Goal: Contribute content: Contribute content

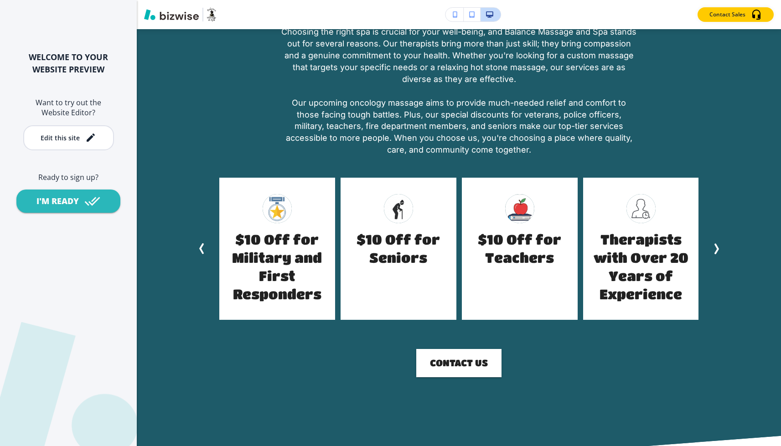
scroll to position [1342, 0]
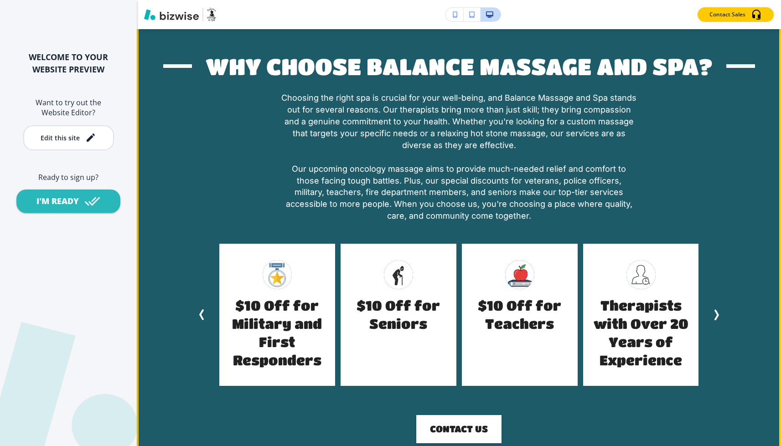
click at [565, 309] on icon "Next Slide" at bounding box center [715, 314] width 11 height 11
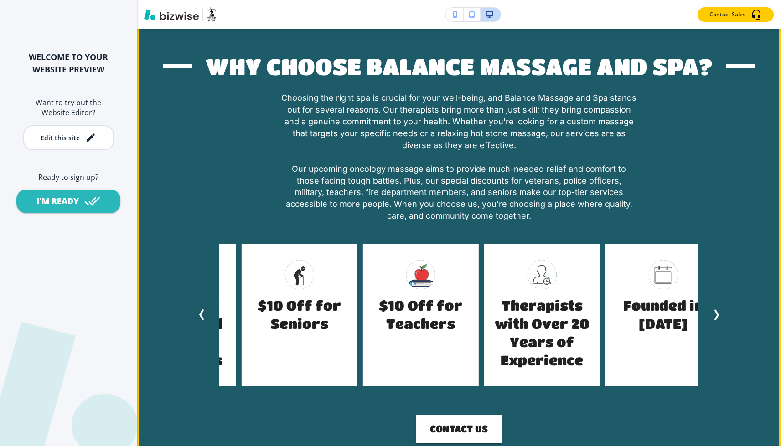
click at [565, 309] on icon "Next Slide" at bounding box center [715, 314] width 11 height 11
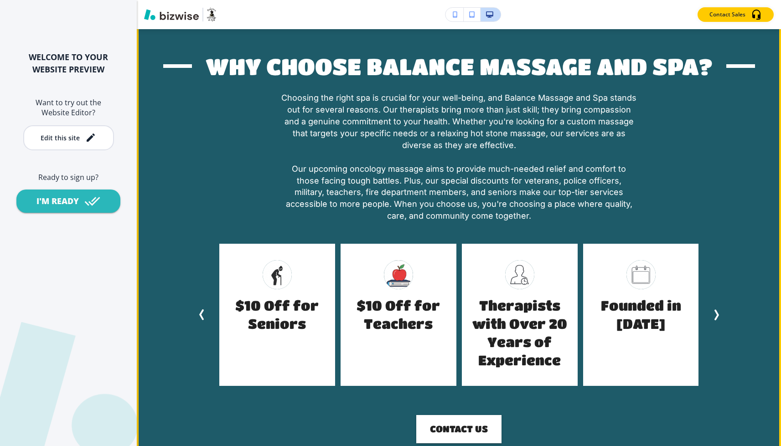
click at [565, 309] on icon "Next Slide" at bounding box center [715, 314] width 11 height 11
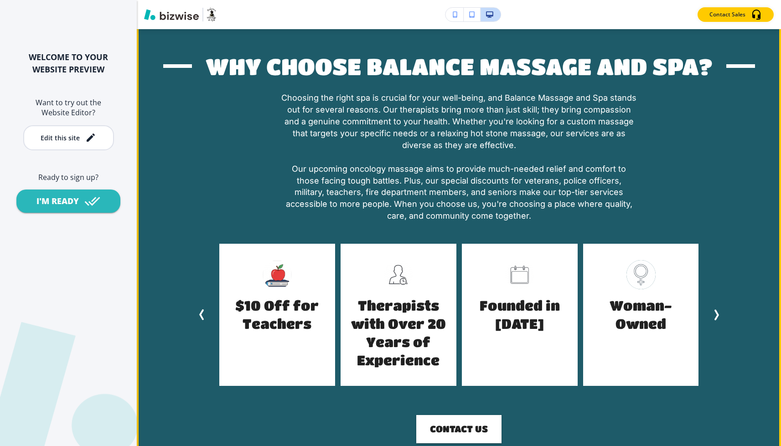
click at [565, 309] on icon "Next Slide" at bounding box center [715, 314] width 11 height 11
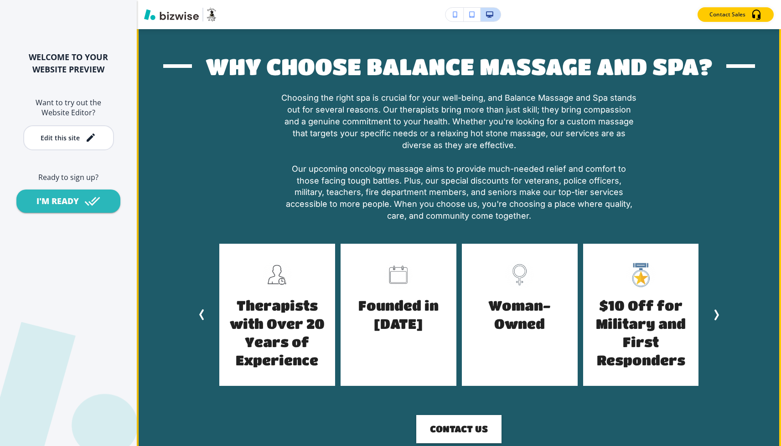
click at [565, 309] on icon "Next Slide" at bounding box center [715, 314] width 11 height 11
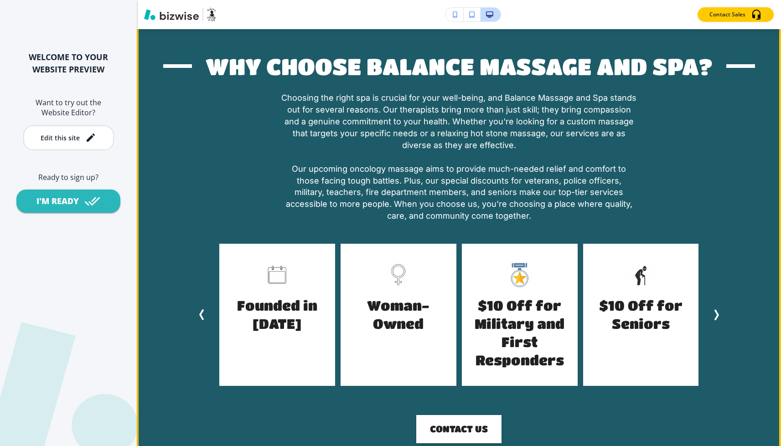
click at [565, 309] on icon "Next Slide" at bounding box center [715, 314] width 11 height 11
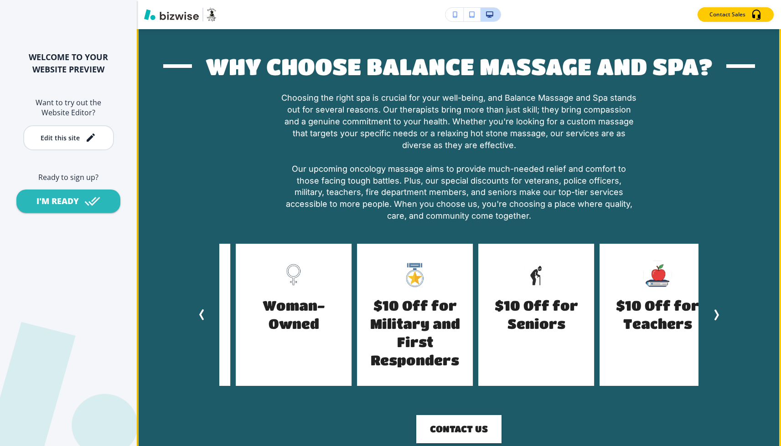
click at [565, 309] on icon "Next Slide" at bounding box center [715, 314] width 11 height 11
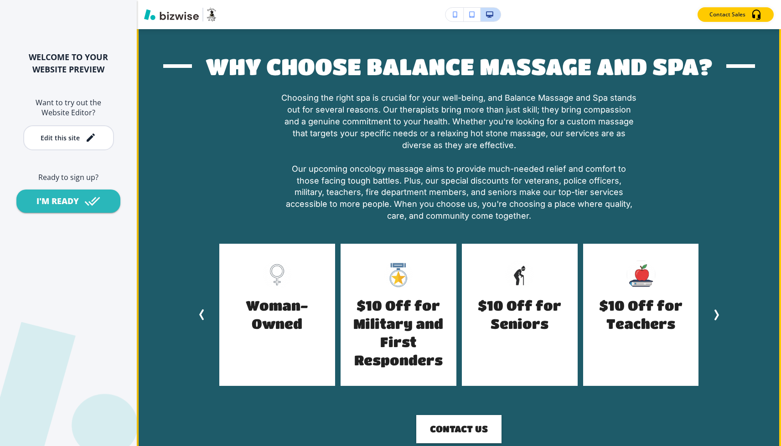
click at [565, 309] on icon "Next Slide" at bounding box center [715, 314] width 11 height 11
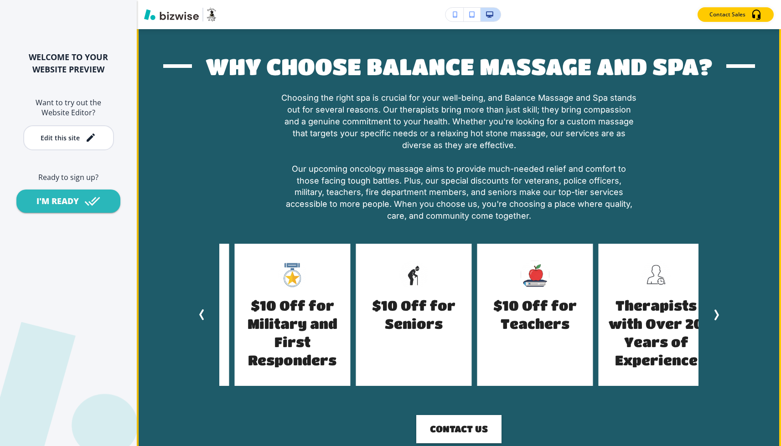
click at [565, 309] on icon "Next Slide" at bounding box center [715, 314] width 11 height 11
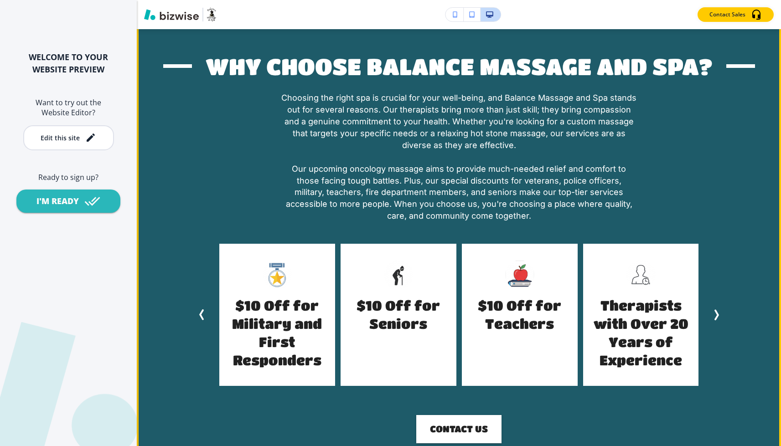
click at [565, 309] on icon "Next Slide" at bounding box center [715, 314] width 11 height 11
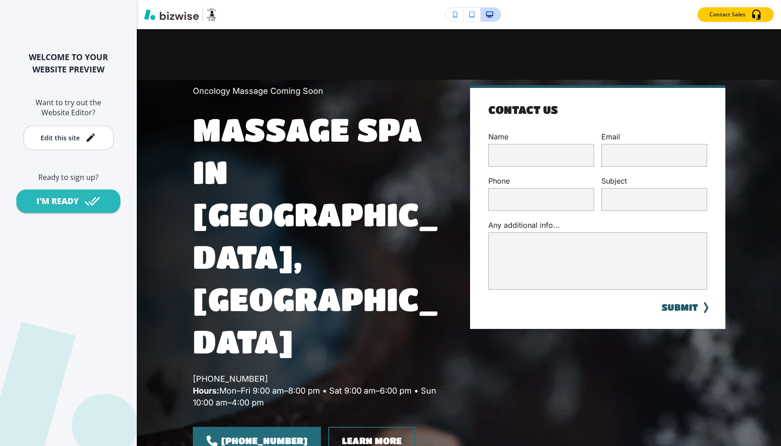
scroll to position [0, 0]
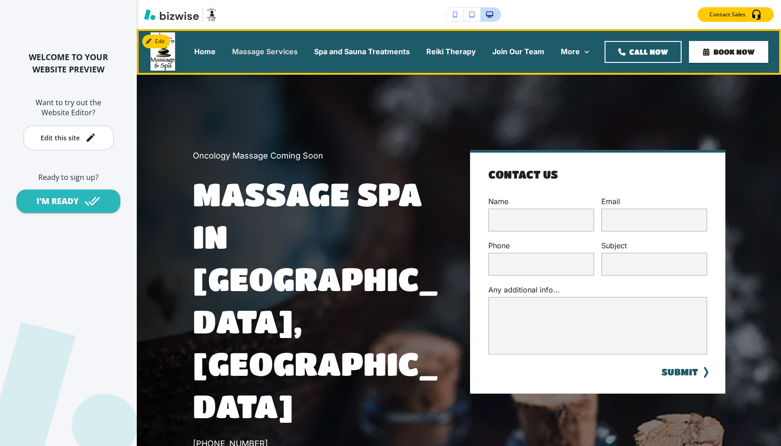
click at [265, 50] on p "Massage Services" at bounding box center [265, 51] width 66 height 10
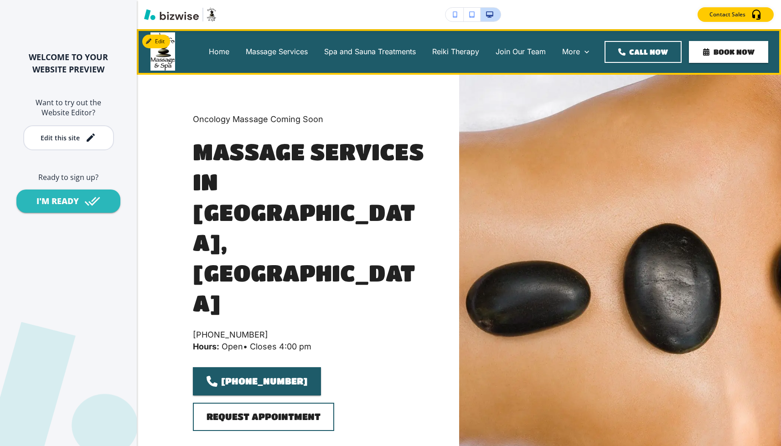
click at [200, 57] on div "Home" at bounding box center [218, 52] width 37 height 36
click at [209, 52] on p "Home" at bounding box center [219, 51] width 21 height 10
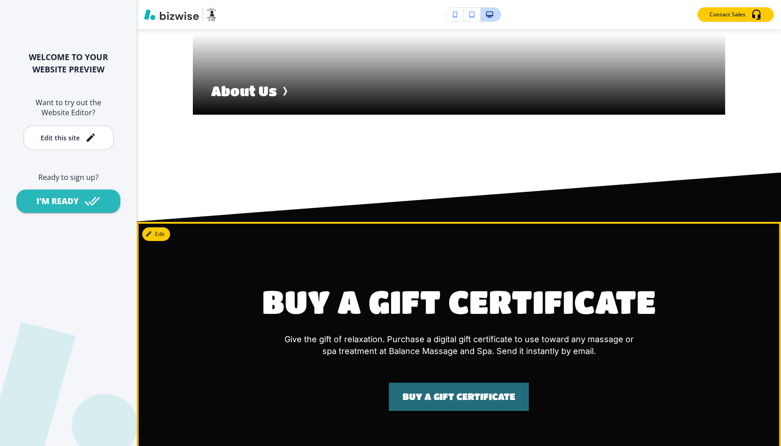
scroll to position [2140, 0]
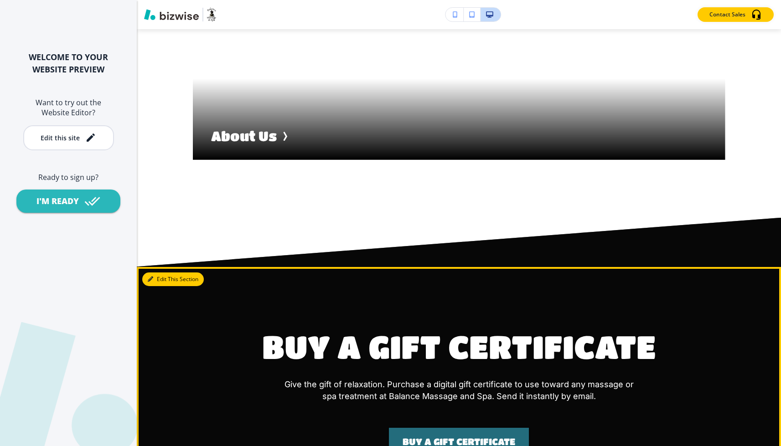
click at [151, 277] on icon "button" at bounding box center [150, 279] width 5 height 5
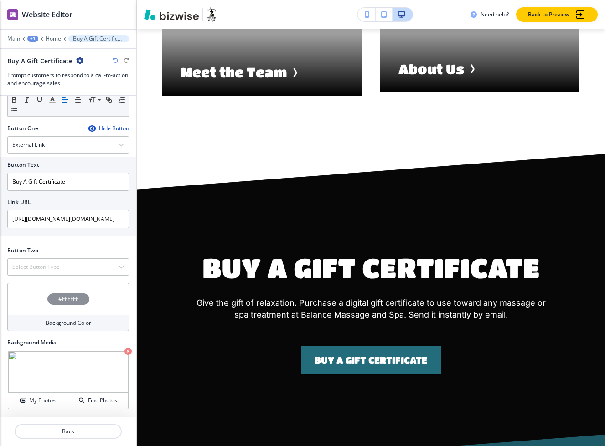
scroll to position [2251, 0]
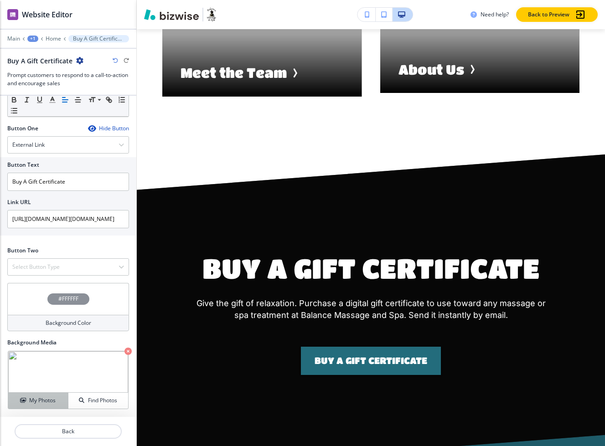
click at [47, 401] on h4 "My Photos" at bounding box center [42, 400] width 26 height 8
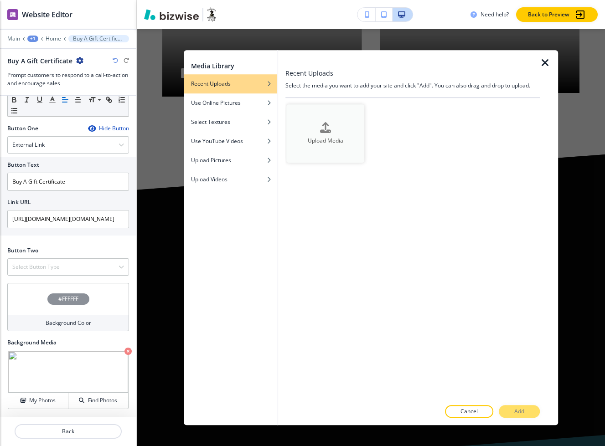
click at [332, 148] on button "Upload Media" at bounding box center [325, 133] width 78 height 58
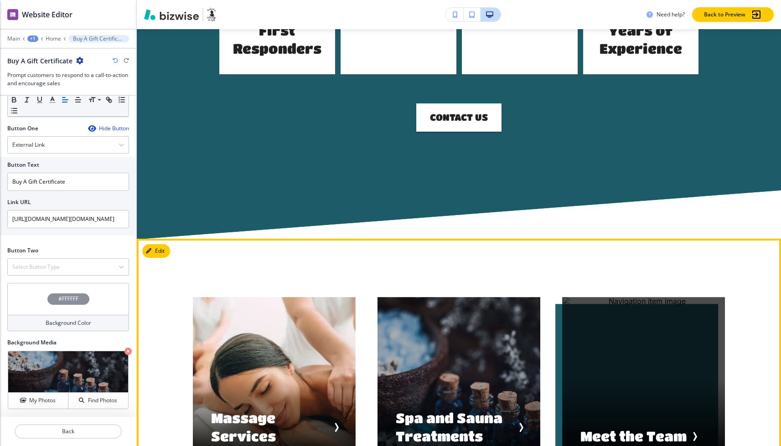
scroll to position [1652, 0]
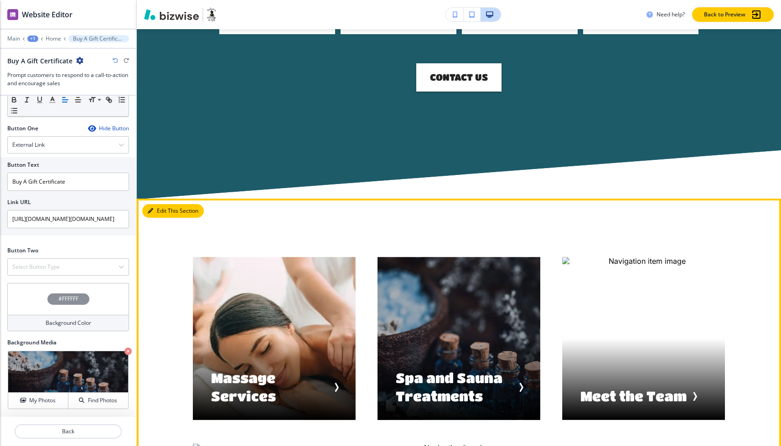
click at [152, 208] on icon "button" at bounding box center [150, 210] width 5 height 5
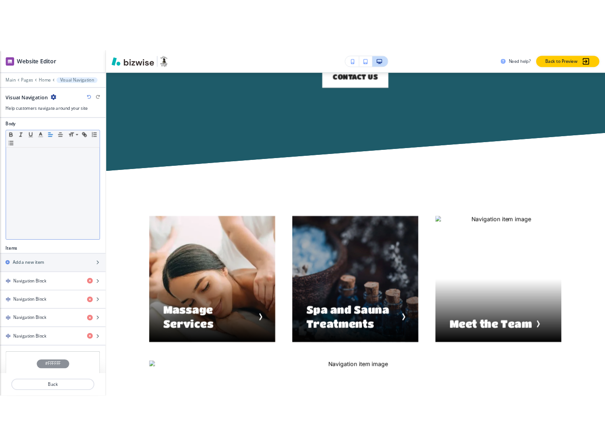
scroll to position [235, 0]
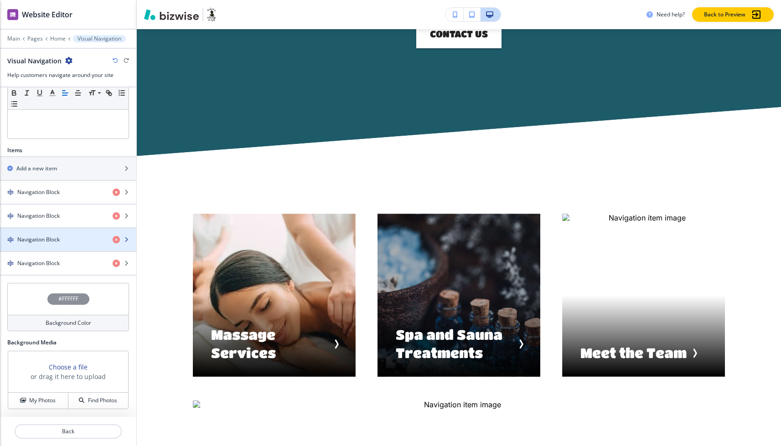
click at [71, 242] on div "Navigation Block" at bounding box center [52, 240] width 105 height 8
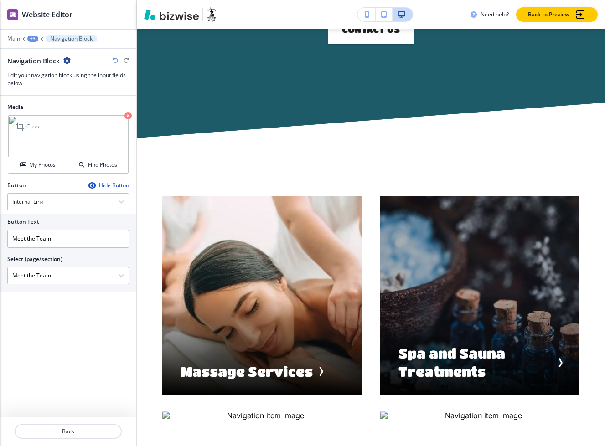
scroll to position [1726, 0]
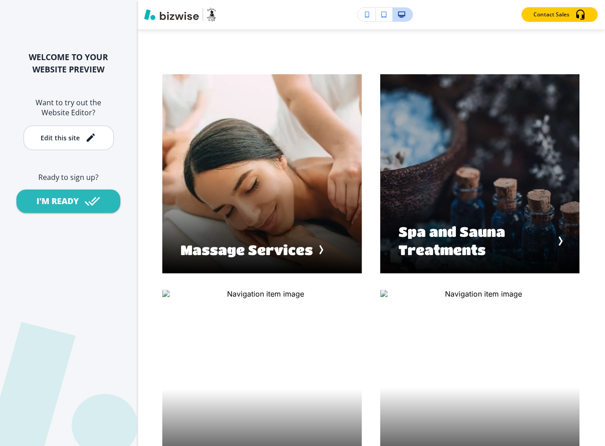
scroll to position [1858, 0]
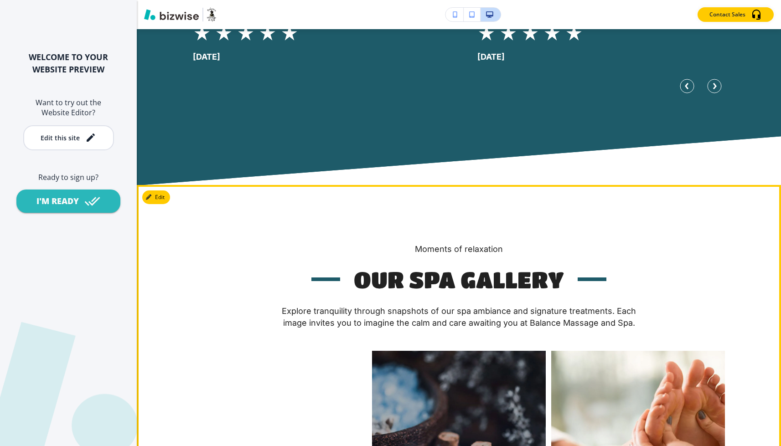
scroll to position [3075, 0]
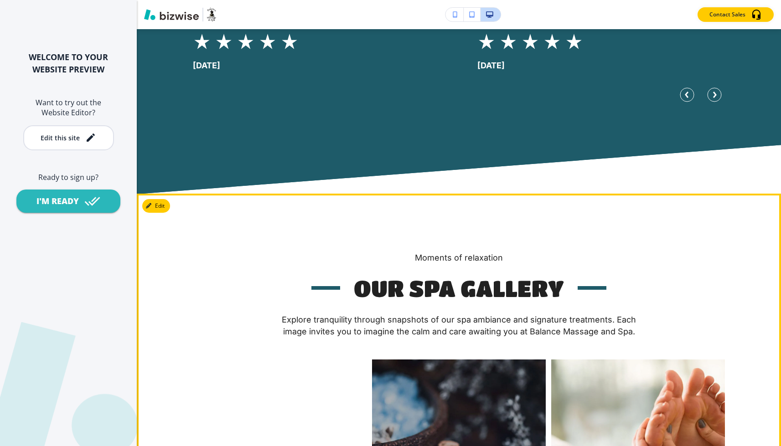
click at [261, 360] on div "Couples Massage" at bounding box center [280, 447] width 174 height 174
click at [274, 360] on div "Couples Massage" at bounding box center [280, 447] width 174 height 174
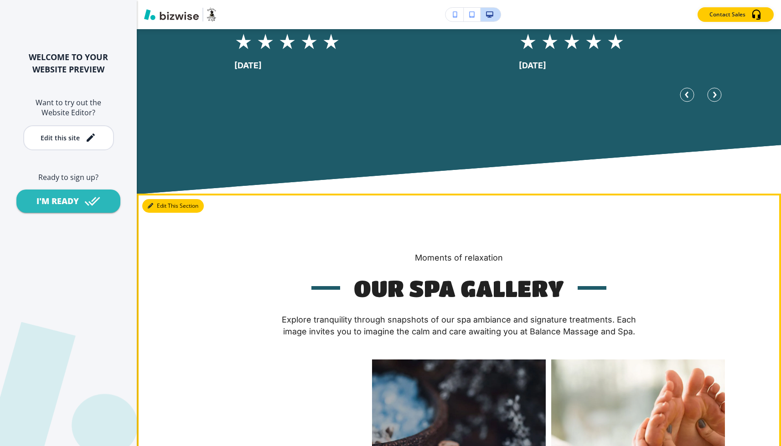
click at [162, 199] on button "Edit This Section" at bounding box center [173, 206] width 62 height 14
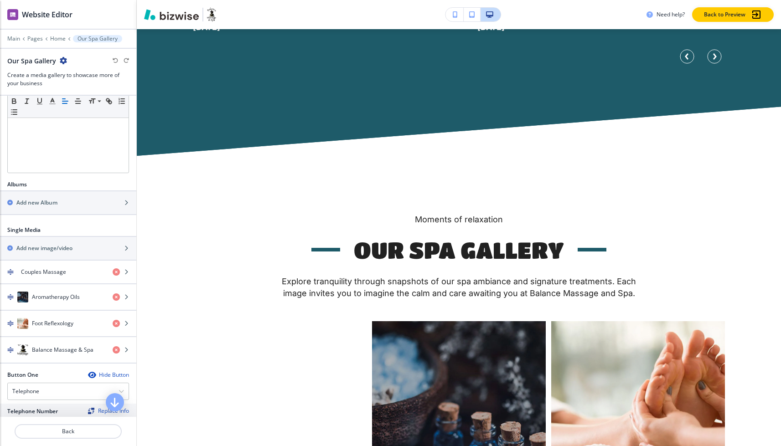
scroll to position [296, 0]
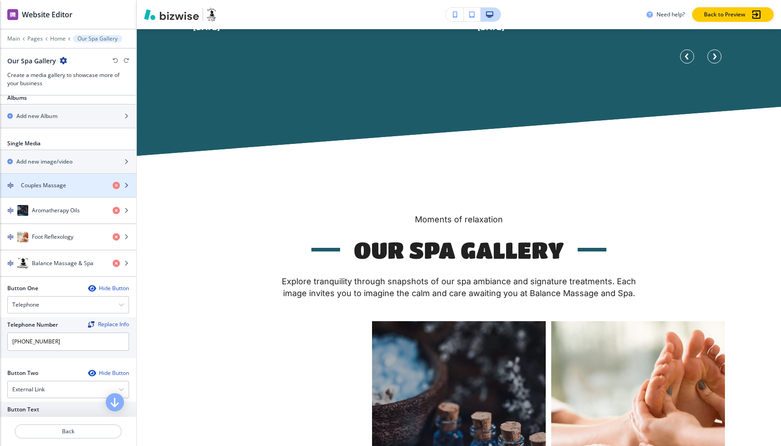
click at [73, 186] on div "Couples Massage" at bounding box center [52, 185] width 105 height 8
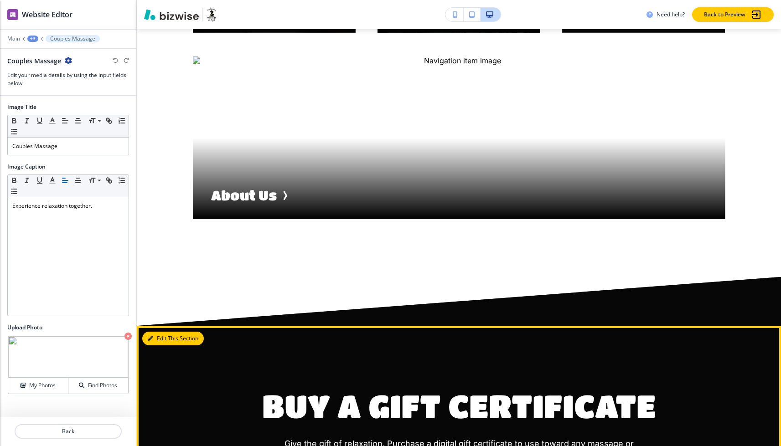
click at [158, 332] on button "Edit This Section" at bounding box center [173, 339] width 62 height 14
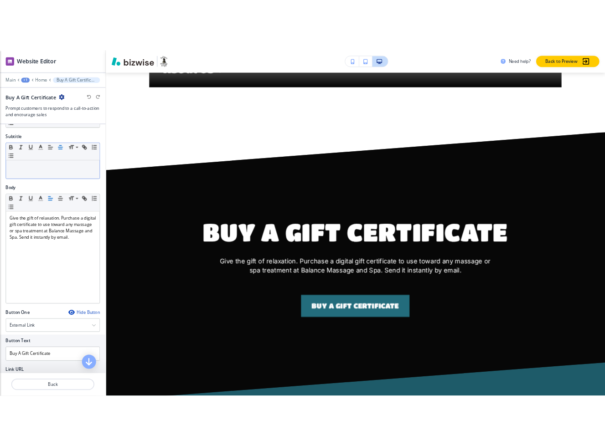
scroll to position [0, 0]
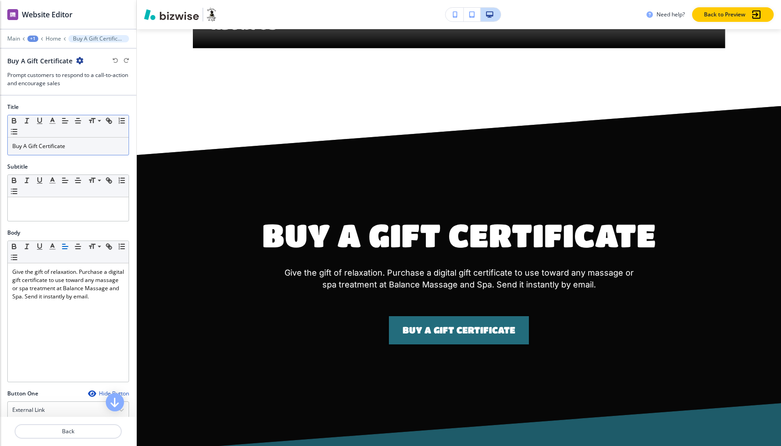
click at [62, 147] on p "Buy A Gift Certificate" at bounding box center [68, 146] width 112 height 8
copy p "Buy A Gift Certificate"
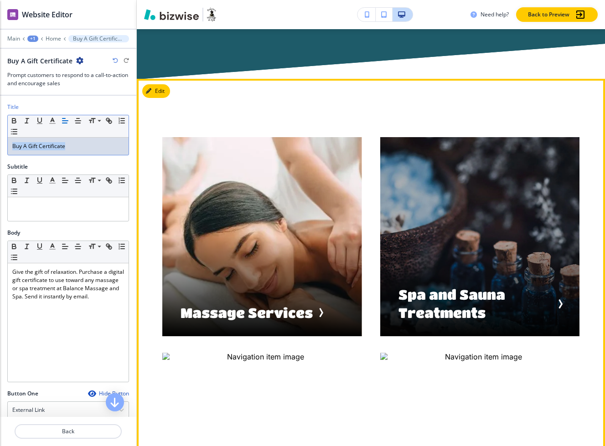
scroll to position [1806, 0]
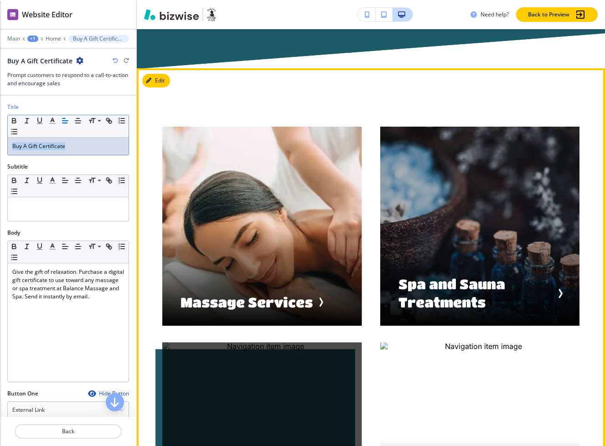
click at [186, 342] on div "button" at bounding box center [262, 442] width 200 height 200
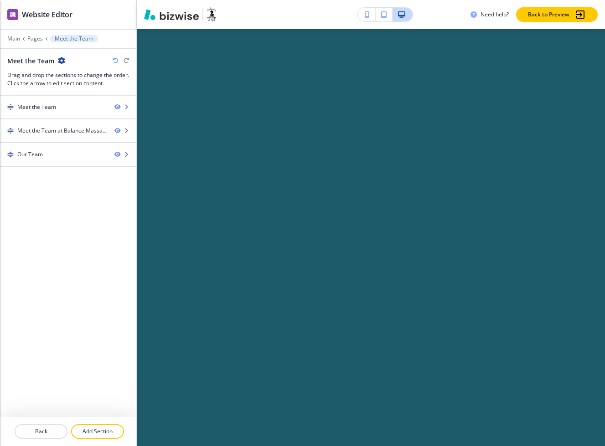
scroll to position [0, 0]
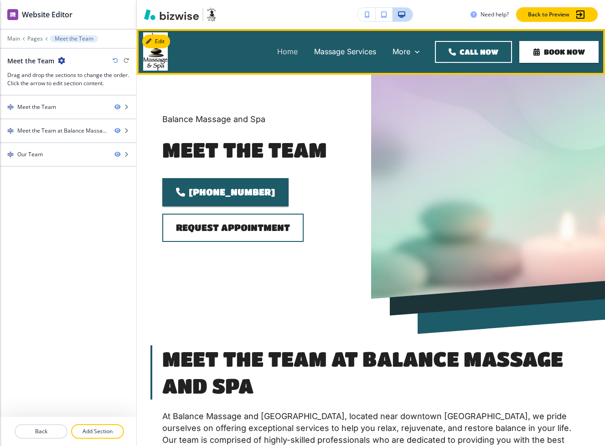
click at [286, 51] on p "Home" at bounding box center [287, 51] width 21 height 10
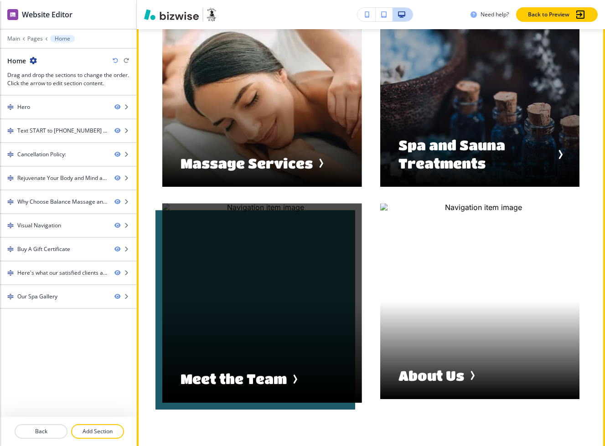
scroll to position [1917, 0]
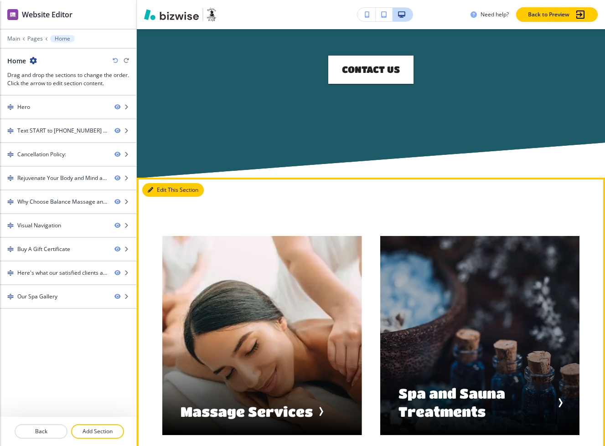
click at [155, 183] on button "Edit This Section" at bounding box center [173, 190] width 62 height 14
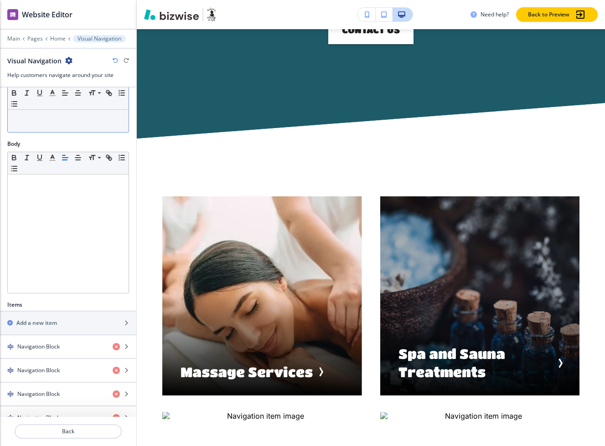
scroll to position [235, 0]
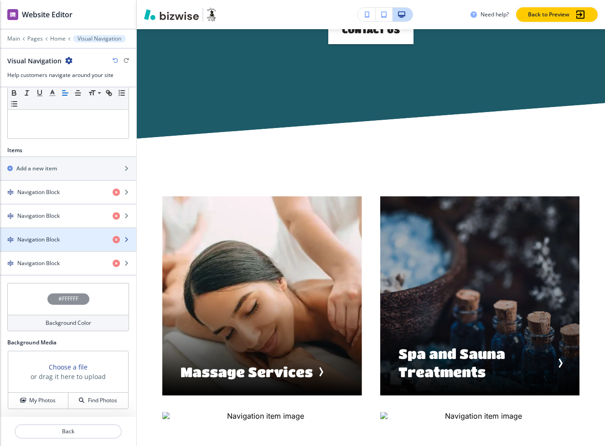
click at [68, 237] on div "Navigation Block" at bounding box center [52, 240] width 105 height 8
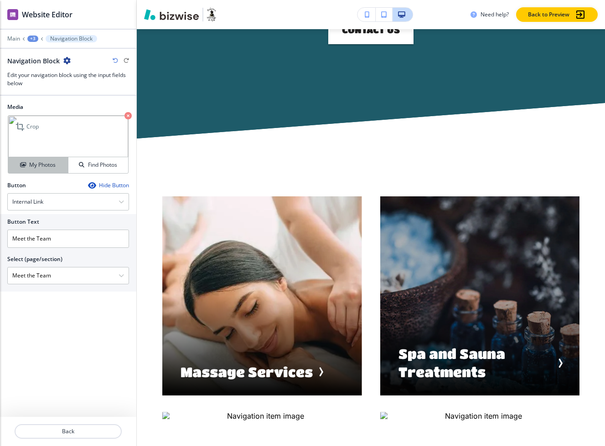
click at [48, 163] on h4 "My Photos" at bounding box center [42, 165] width 26 height 8
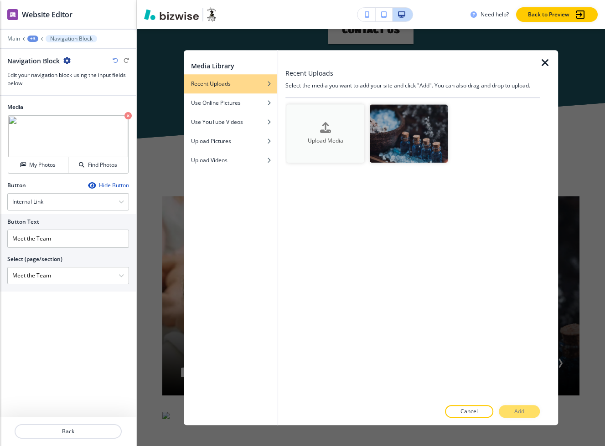
click at [331, 137] on h4 "Upload Media" at bounding box center [325, 141] width 78 height 8
click at [329, 138] on h4 "Upload Media" at bounding box center [325, 141] width 78 height 8
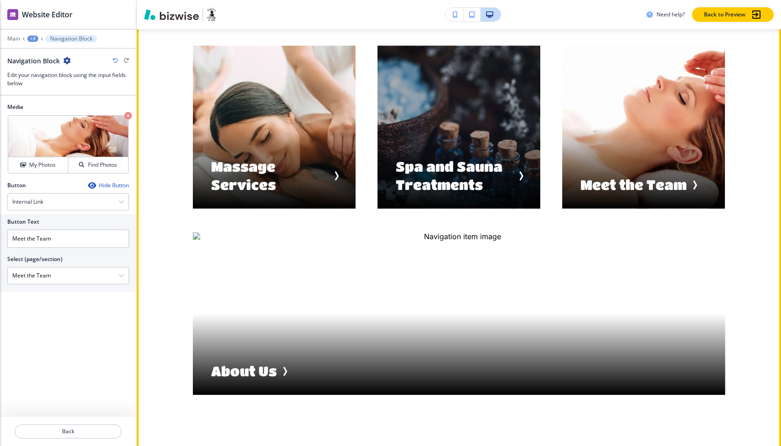
scroll to position [1884, 0]
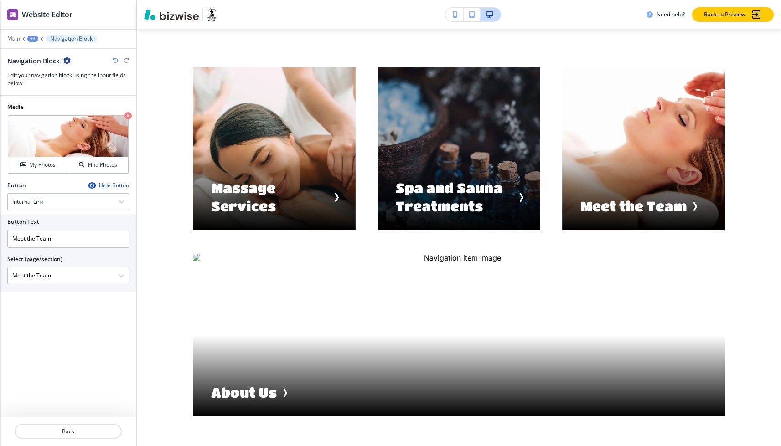
click at [33, 36] on div "+3" at bounding box center [32, 39] width 11 height 6
click at [65, 57] on p "Pages" at bounding box center [56, 54] width 46 height 8
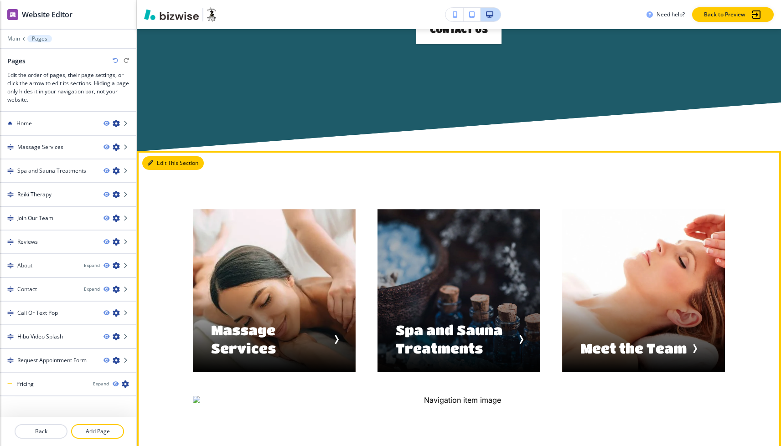
click at [157, 156] on button "Edit This Section" at bounding box center [173, 163] width 62 height 14
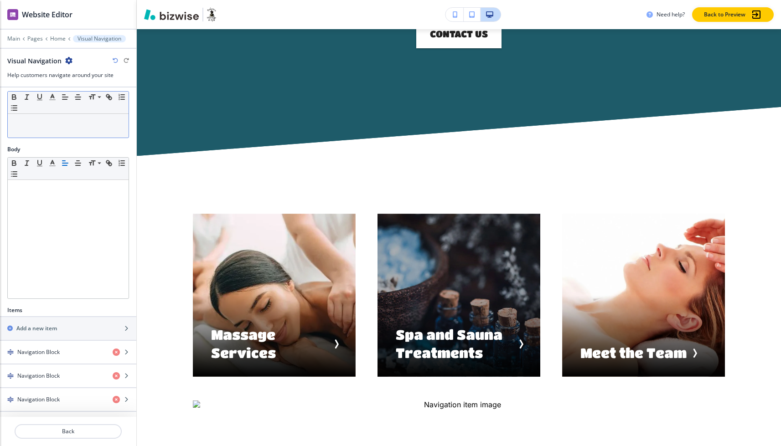
scroll to position [235, 0]
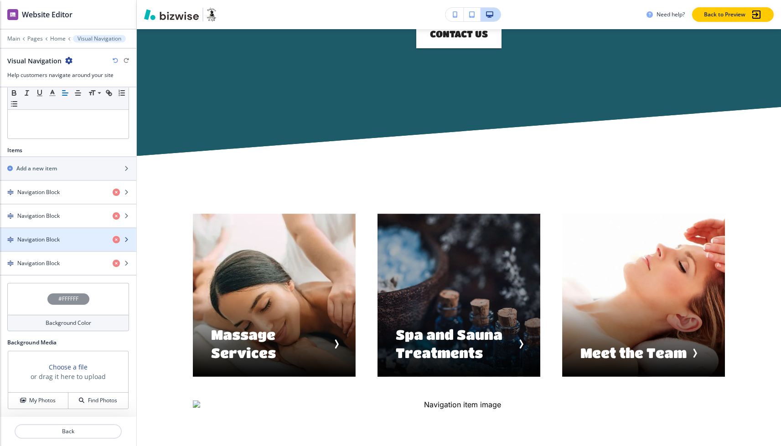
click at [67, 237] on div "Navigation Block" at bounding box center [52, 240] width 105 height 8
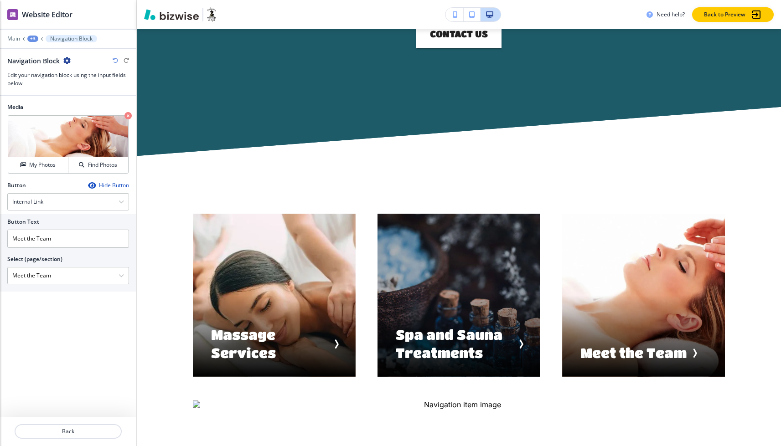
click at [62, 40] on p "Navigation Block" at bounding box center [71, 39] width 42 height 6
click at [34, 35] on div "Main +3 Navigation Block" at bounding box center [68, 38] width 122 height 7
click at [31, 39] on div "+3" at bounding box center [32, 39] width 11 height 6
click at [60, 55] on p "Pages" at bounding box center [56, 54] width 46 height 8
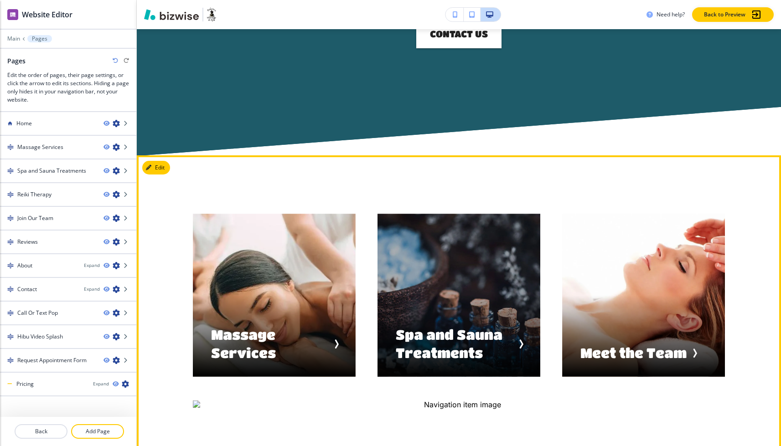
click at [158, 161] on button "Edit" at bounding box center [156, 168] width 28 height 14
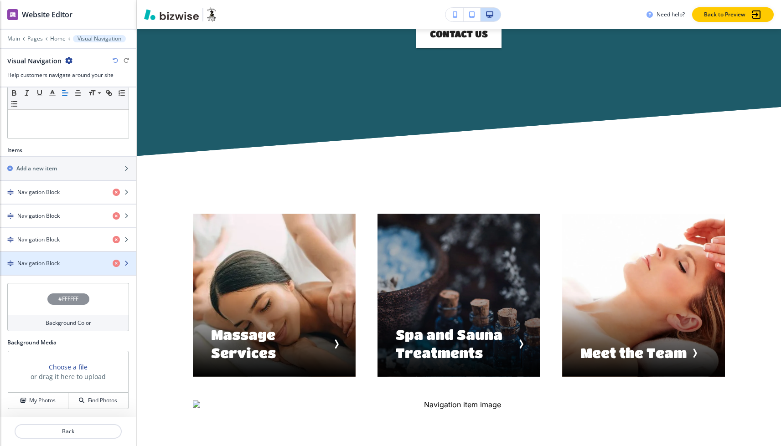
click at [72, 264] on div "Navigation Block" at bounding box center [52, 263] width 105 height 8
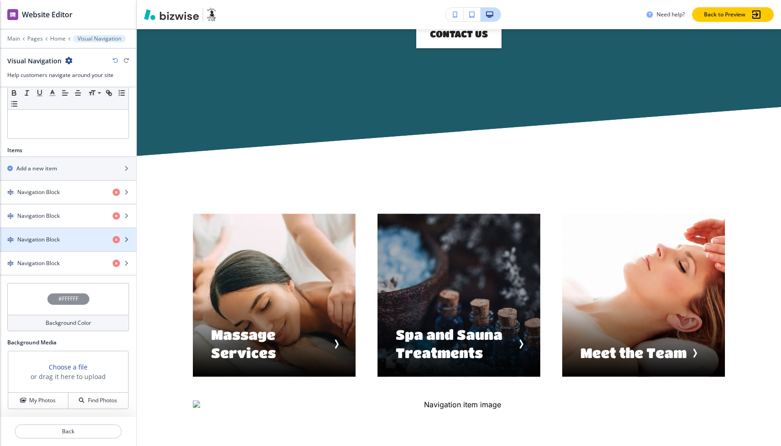
click at [85, 244] on div "button" at bounding box center [68, 247] width 136 height 7
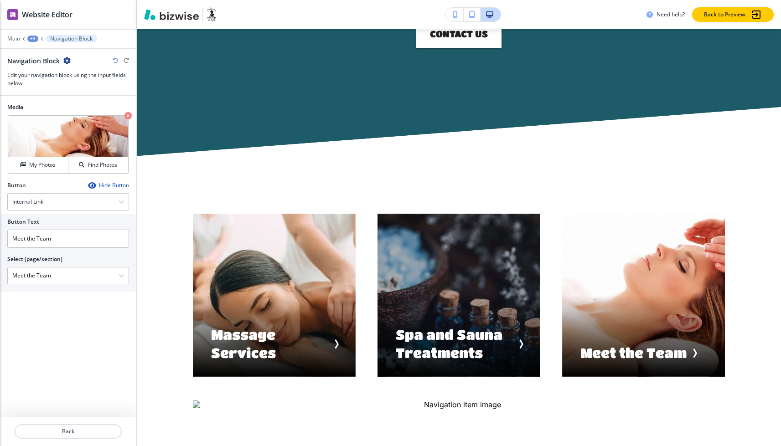
click at [28, 36] on div "+3" at bounding box center [32, 39] width 11 height 6
click at [55, 55] on p "Pages" at bounding box center [56, 54] width 46 height 8
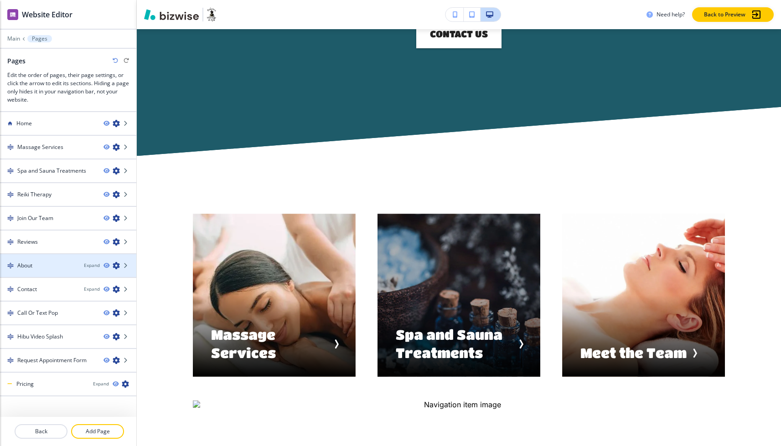
scroll to position [11, 0]
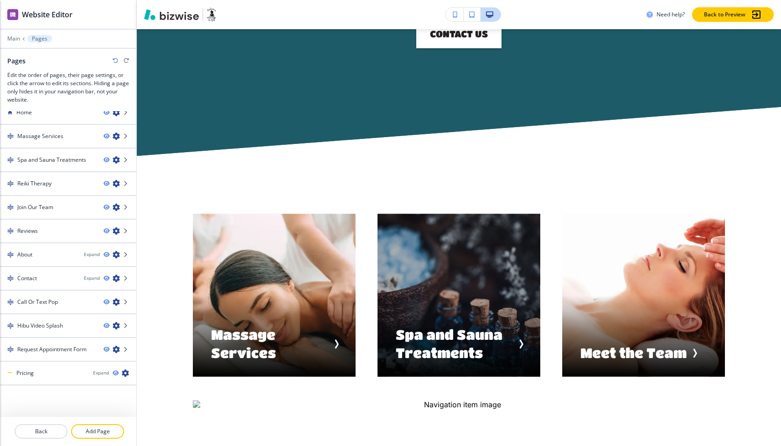
click at [47, 39] on button "Pages" at bounding box center [39, 38] width 25 height 7
click at [16, 40] on p "Main" at bounding box center [13, 39] width 13 height 6
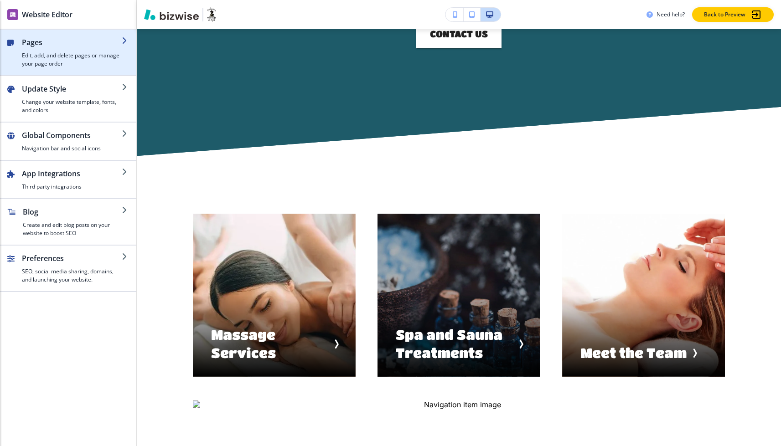
click at [63, 54] on h4 "Edit, add, and delete pages or manage your page order" at bounding box center [72, 59] width 100 height 16
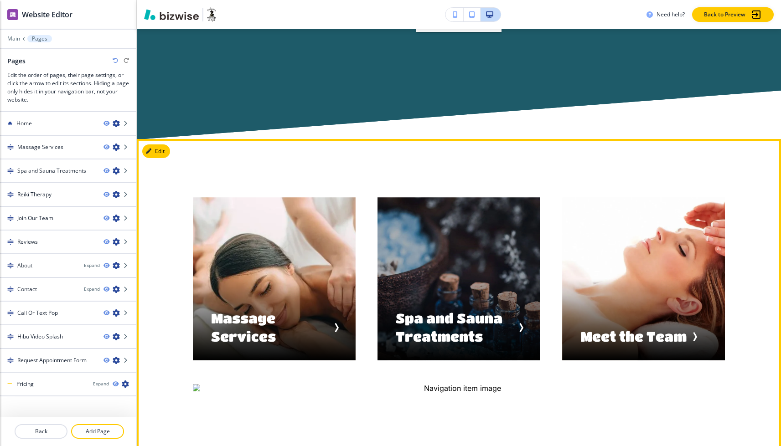
scroll to position [1609, 0]
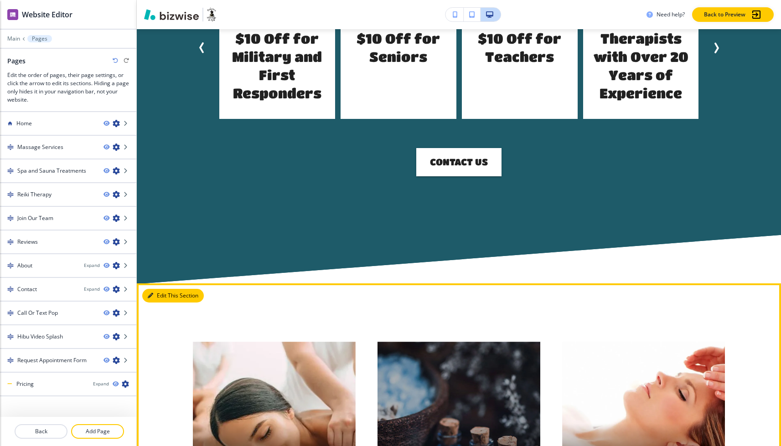
click at [153, 289] on button "Edit This Section" at bounding box center [173, 296] width 62 height 14
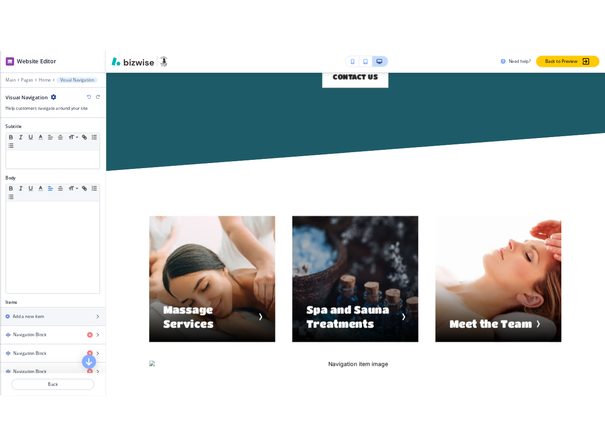
scroll to position [235, 0]
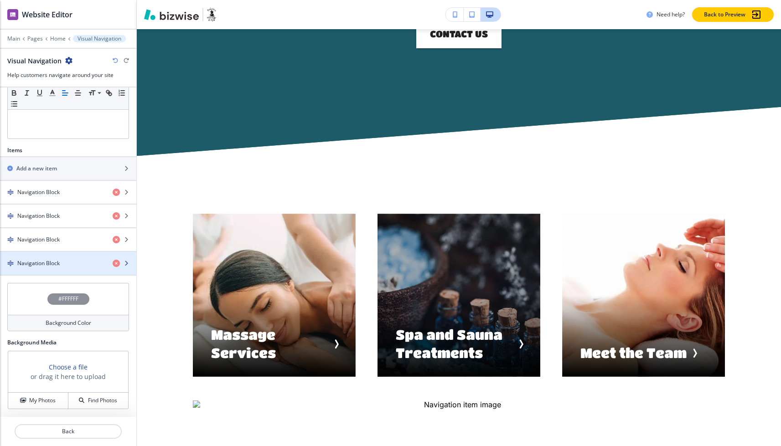
click at [94, 263] on div "Navigation Block" at bounding box center [52, 263] width 105 height 8
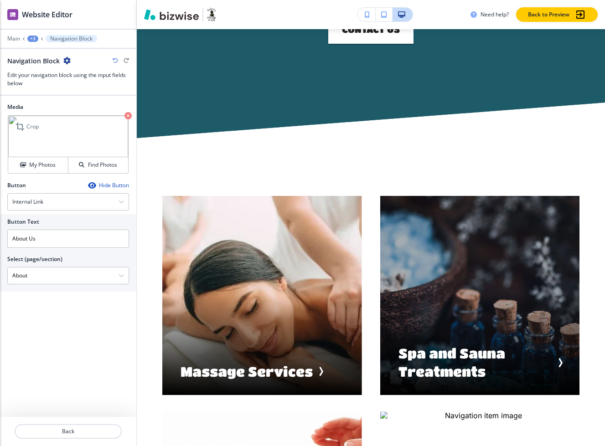
scroll to position [1726, 0]
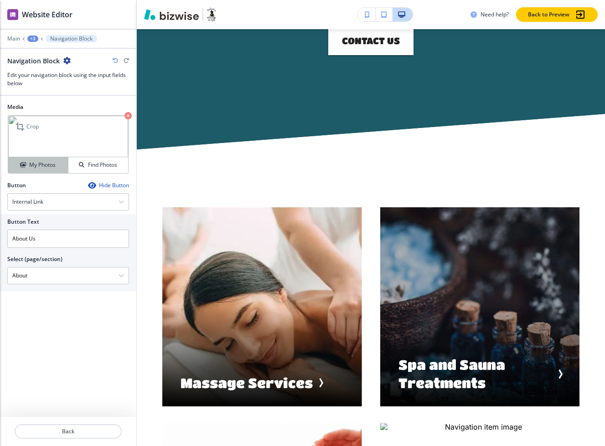
click at [42, 169] on h4 "My Photos" at bounding box center [42, 165] width 26 height 8
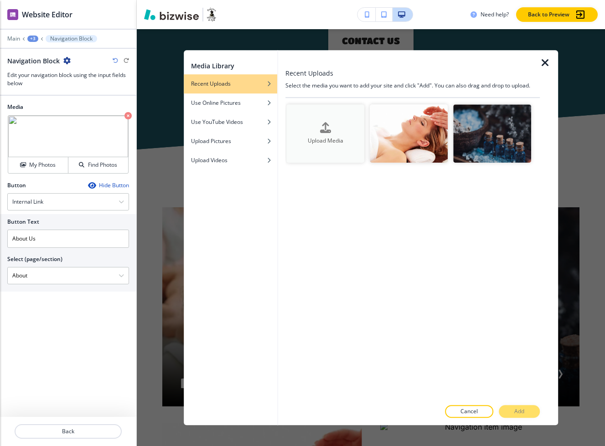
click at [329, 146] on button "Upload Media" at bounding box center [325, 133] width 78 height 58
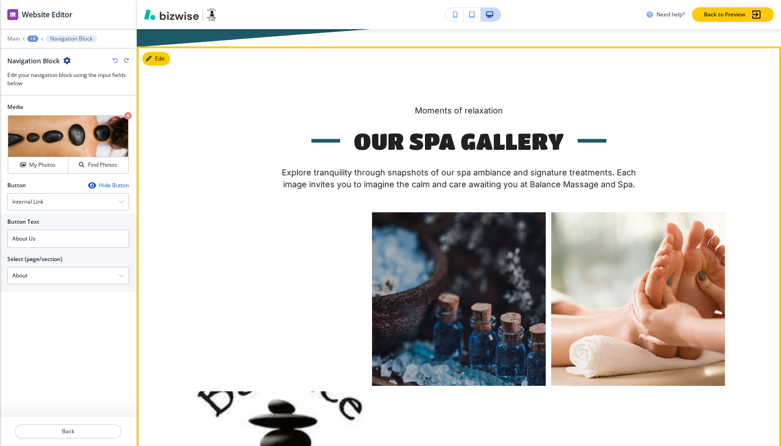
scroll to position [3298, 0]
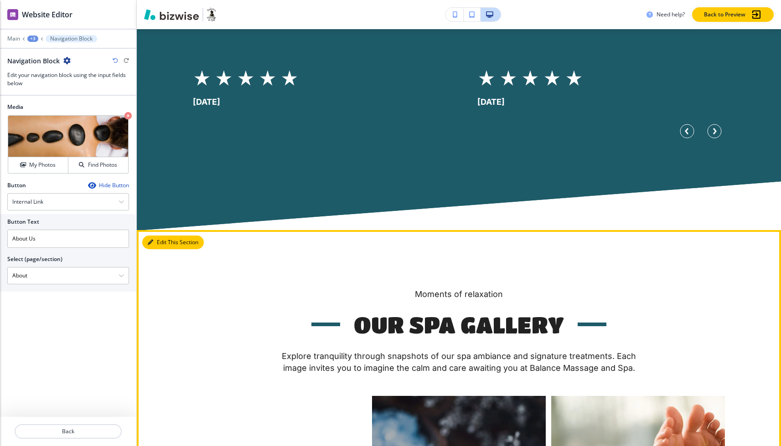
click at [162, 236] on button "Edit This Section" at bounding box center [173, 243] width 62 height 14
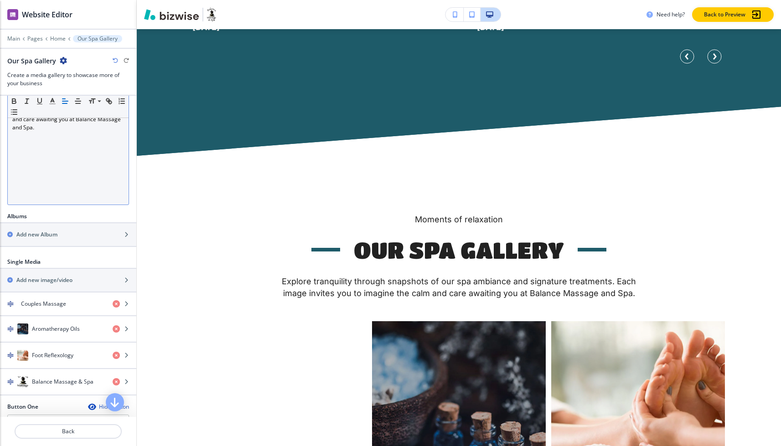
scroll to position [335, 0]
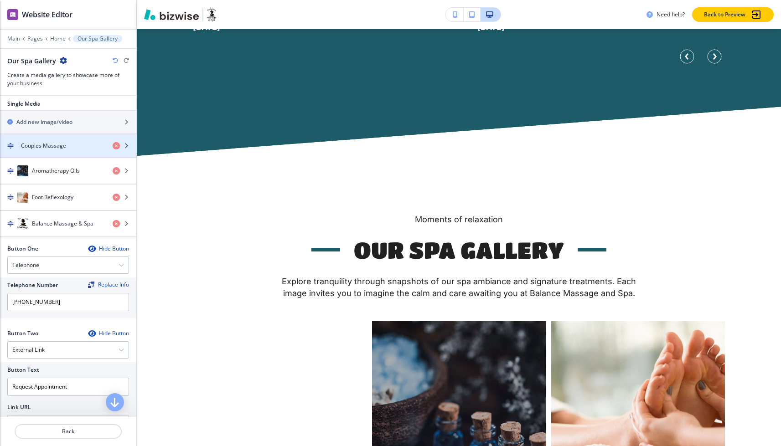
click at [83, 143] on div "Couples Massage" at bounding box center [52, 146] width 105 height 8
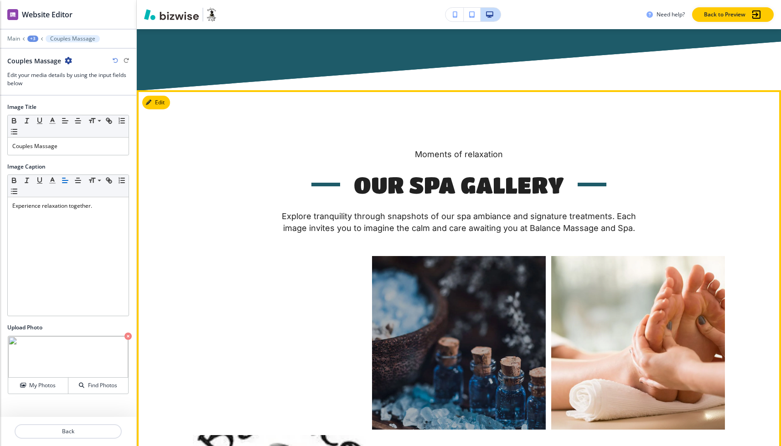
scroll to position [3192, 0]
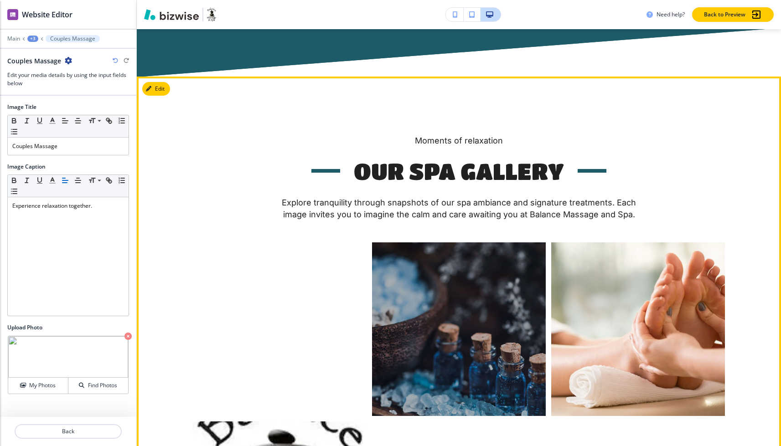
click at [211, 261] on div "Couples Massage" at bounding box center [280, 329] width 174 height 174
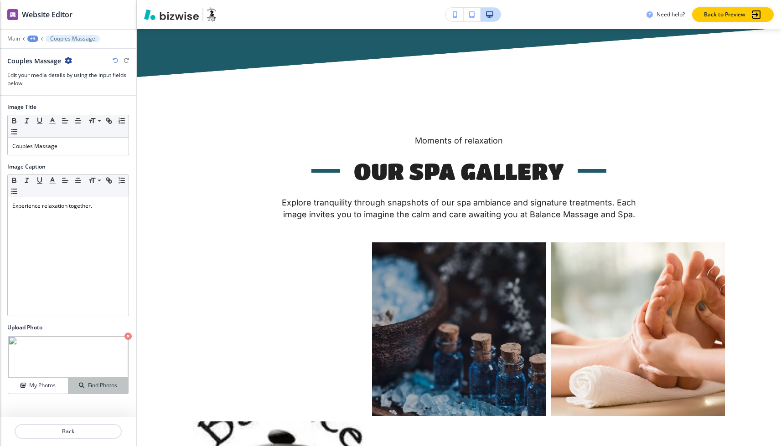
click at [100, 389] on h4 "Find Photos" at bounding box center [102, 385] width 29 height 8
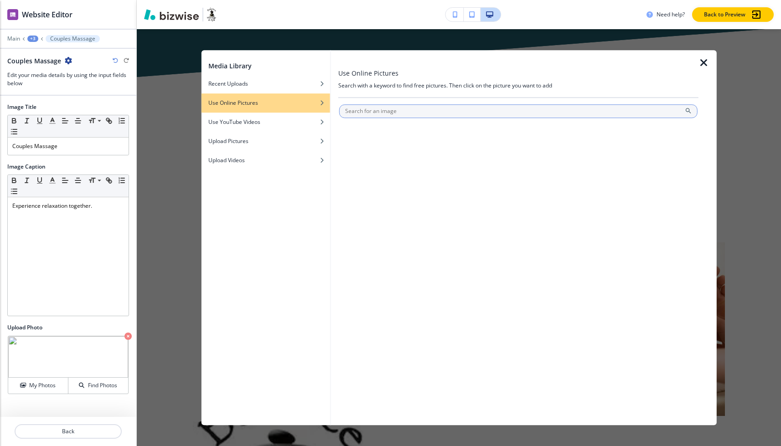
click at [378, 112] on input "text" at bounding box center [518, 111] width 358 height 14
type input "Couples Massage"
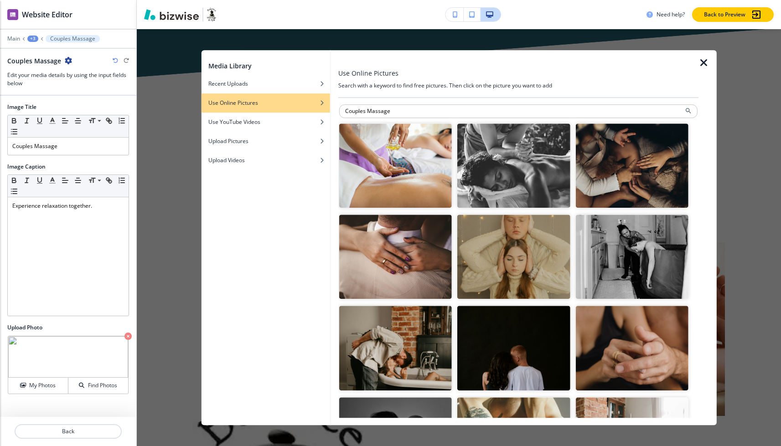
click at [410, 151] on img "button" at bounding box center [395, 165] width 113 height 84
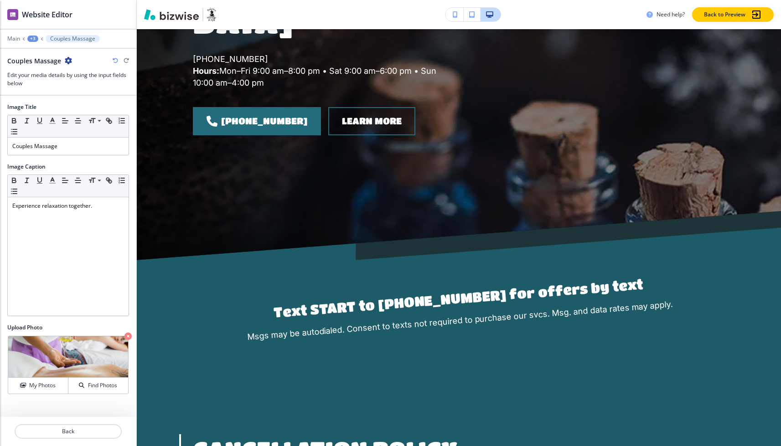
scroll to position [0, 0]
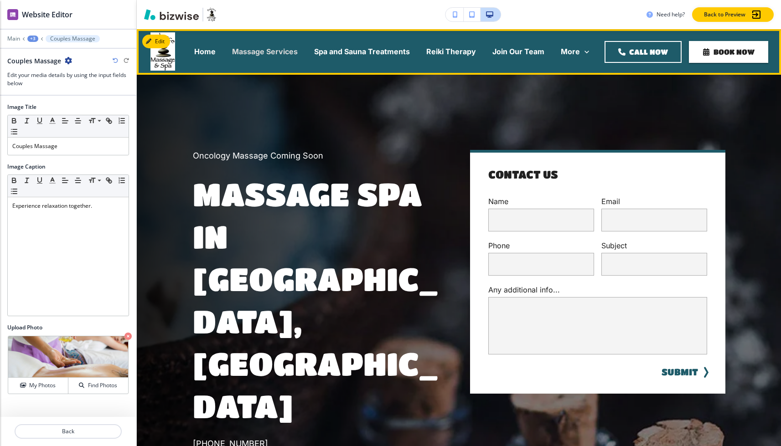
click at [262, 56] on p "Massage Services" at bounding box center [265, 51] width 66 height 10
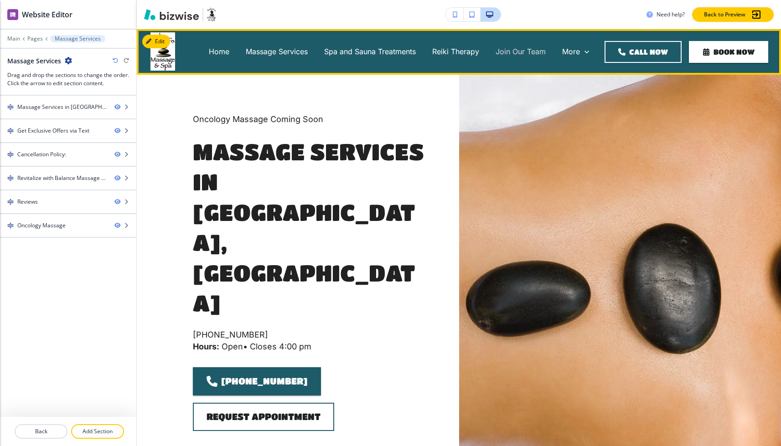
click at [517, 51] on p "Join Our Team" at bounding box center [520, 51] width 50 height 10
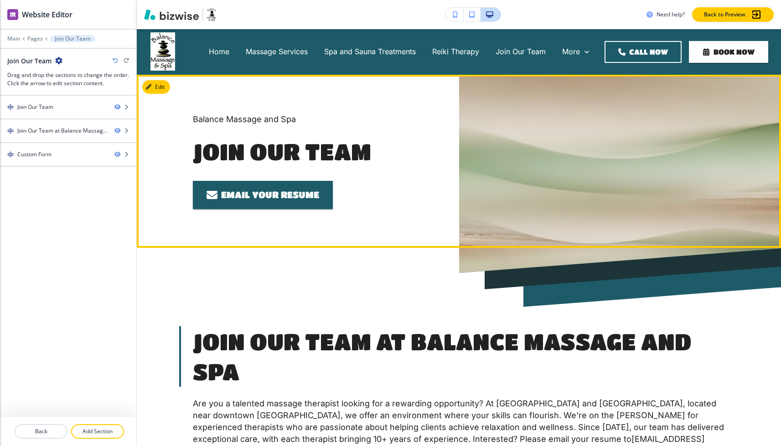
scroll to position [0, 0]
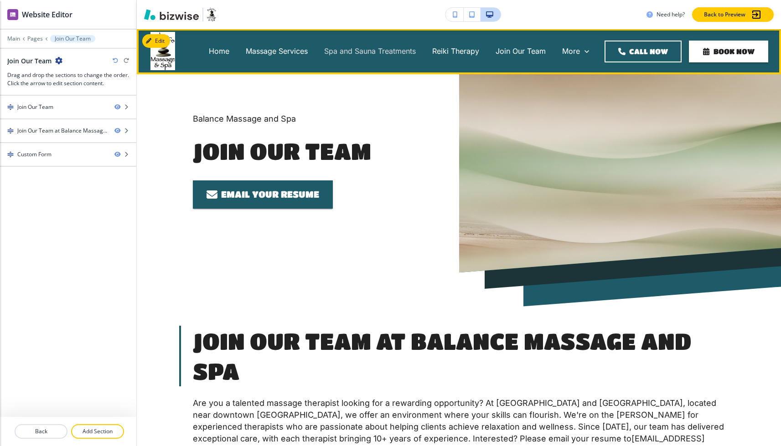
click at [381, 46] on p "Spa and Sauna Treatments" at bounding box center [370, 51] width 92 height 10
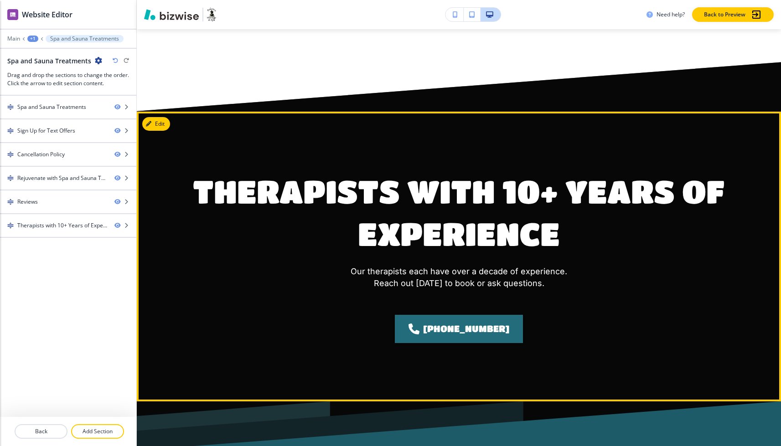
scroll to position [1788, 0]
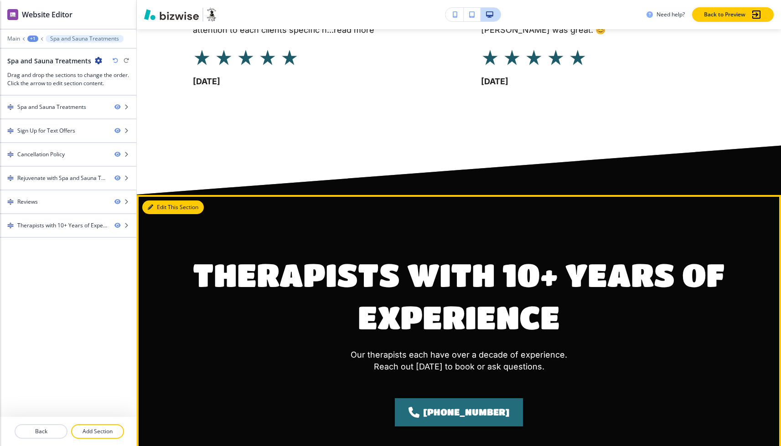
click at [155, 200] on button "Edit This Section" at bounding box center [173, 207] width 62 height 14
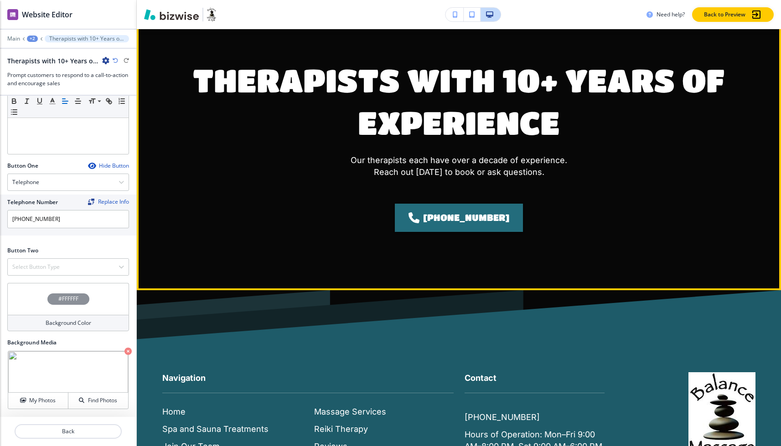
scroll to position [2087, 0]
